Goal: Task Accomplishment & Management: Complete application form

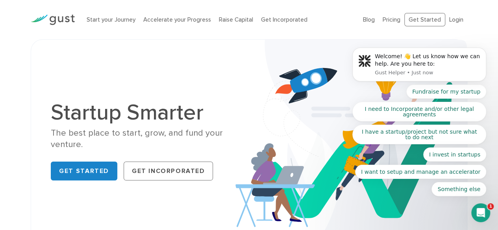
click at [426, 20] on body "Welcome! 👋 Let us know how we can help. Are you here to: Gust Helper • Just now…" at bounding box center [419, 68] width 151 height 276
click at [409, 18] on body "Welcome! 👋 Let us know how we can help. Are you here to: Gust Helper • Just now…" at bounding box center [419, 68] width 151 height 276
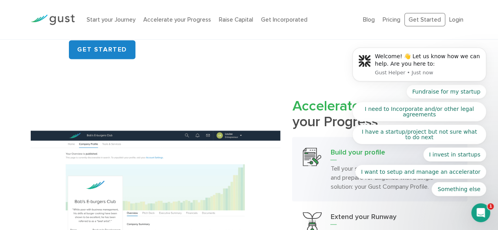
scroll to position [630, 0]
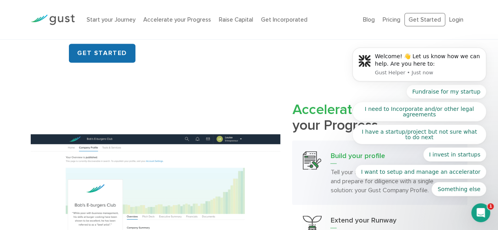
click at [109, 53] on link "GET STARTED" at bounding box center [102, 53] width 67 height 19
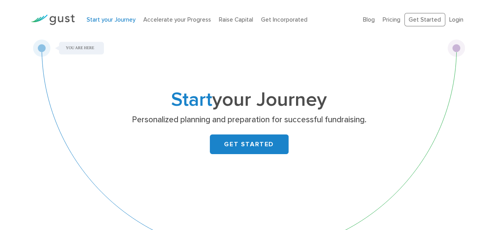
click at [258, 148] on link "GET STARTED" at bounding box center [249, 145] width 79 height 20
